Goal: Check status: Check status

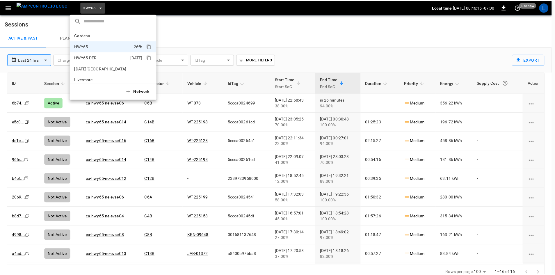
scroll to position [9, 0]
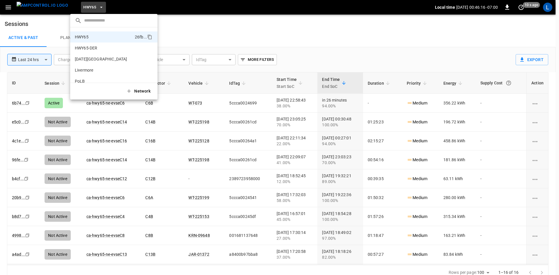
click at [214, 33] on div at bounding box center [279, 137] width 559 height 275
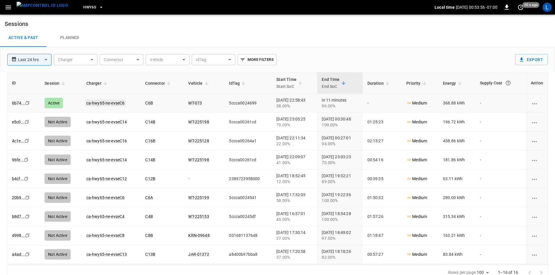
click at [97, 102] on link "ca-hwy65-ne-evseC6" at bounding box center [105, 103] width 41 height 7
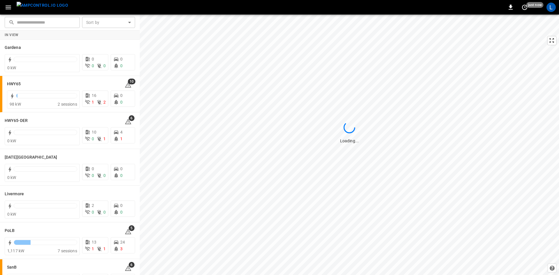
drag, startPoint x: 0, startPoint y: 0, endPoint x: 6, endPoint y: 9, distance: 10.5
click at [6, 9] on icon "button" at bounding box center [9, 8] width 6 height 4
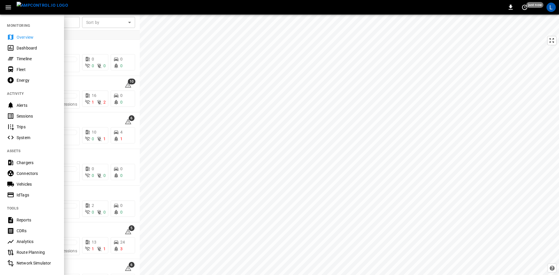
click at [24, 116] on div "Sessions" at bounding box center [37, 116] width 40 height 6
